Goal: Information Seeking & Learning: Understand process/instructions

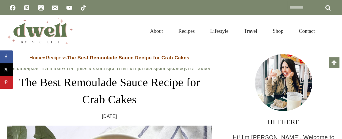
scroll to position [241, 0]
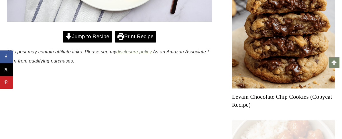
click at [97, 33] on link "Jump to Recipe" at bounding box center [87, 37] width 49 height 12
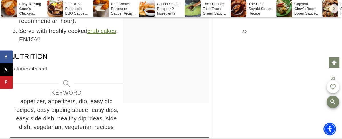
scroll to position [4299, 0]
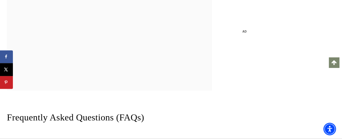
scroll to position [4335, 0]
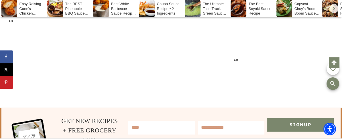
scroll to position [6270, 0]
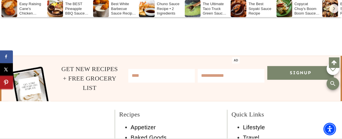
click at [6, 80] on icon "Save to Pinterest" at bounding box center [6, 83] width 4 height 6
